Goal: Obtain resource: Obtain resource

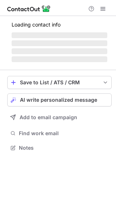
scroll to position [140, 116]
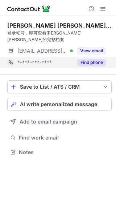
click at [94, 59] on button "Find phone" at bounding box center [91, 62] width 29 height 7
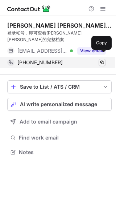
click at [103, 60] on span at bounding box center [102, 63] width 6 height 6
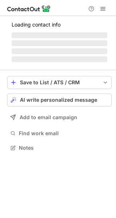
scroll to position [152, 116]
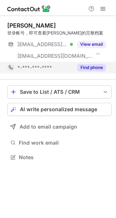
click at [99, 67] on button "Find phone" at bounding box center [91, 67] width 29 height 7
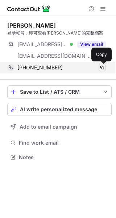
click at [102, 69] on span at bounding box center [102, 68] width 6 height 6
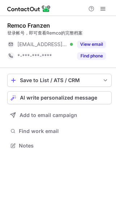
scroll to position [140, 116]
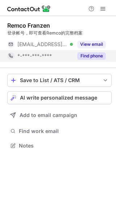
click at [89, 58] on button "Find phone" at bounding box center [91, 55] width 29 height 7
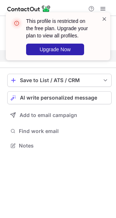
click at [104, 19] on span at bounding box center [105, 18] width 6 height 7
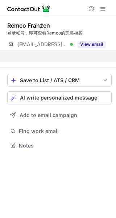
scroll to position [129, 116]
